Goal: Check status: Check status

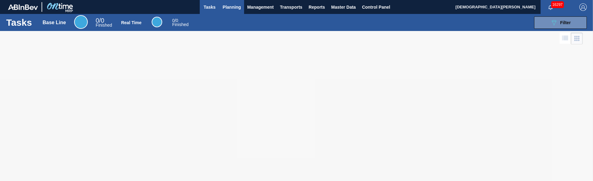
click at [228, 9] on span "Planning" at bounding box center [232, 6] width 18 height 7
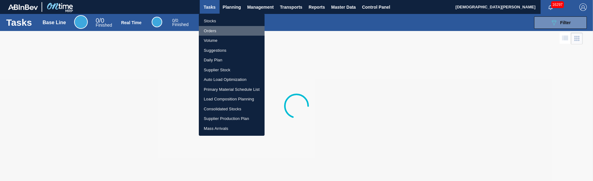
click at [213, 30] on li "Orders" at bounding box center [232, 31] width 66 height 10
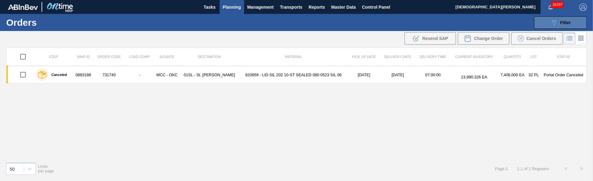
click at [553, 21] on icon "089F7B8B-B2A5-4AFE-B5C0-19BA573D28AC" at bounding box center [553, 22] width 7 height 7
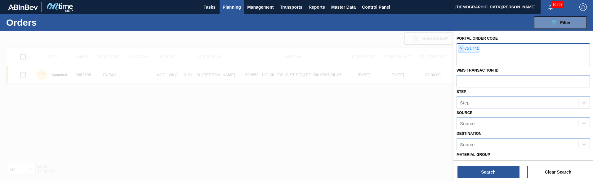
click at [462, 48] on span "×" at bounding box center [462, 48] width 6 height 7
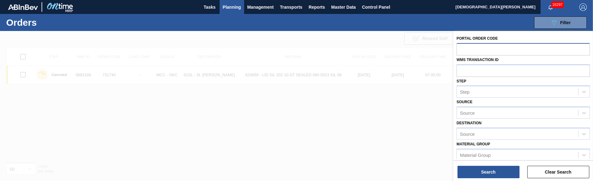
paste input "777727"
type input "777727"
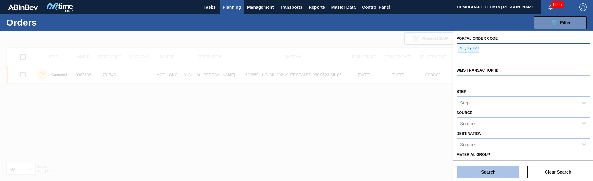
click at [504, 176] on button "Search" at bounding box center [489, 172] width 62 height 12
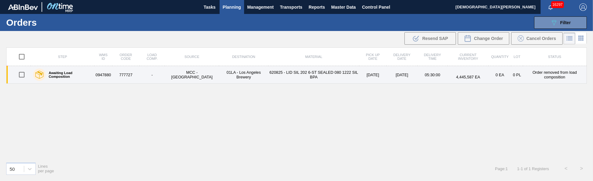
click at [169, 75] on td "MCC - [GEOGRAPHIC_DATA]" at bounding box center [192, 75] width 54 height 18
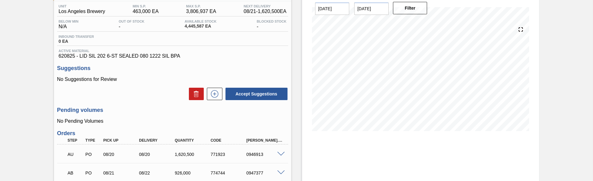
scroll to position [155, 0]
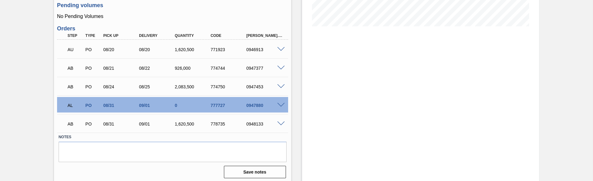
click at [286, 104] on div at bounding box center [282, 104] width 12 height 5
click at [282, 104] on span at bounding box center [280, 105] width 7 height 5
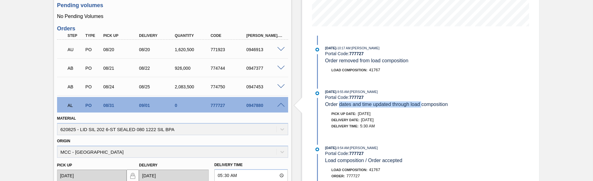
drag, startPoint x: 342, startPoint y: 104, endPoint x: 425, endPoint y: 108, distance: 83.3
click at [424, 108] on div "Order dates and time updated through load composition" at bounding box center [386, 104] width 123 height 6
